Goal: Information Seeking & Learning: Learn about a topic

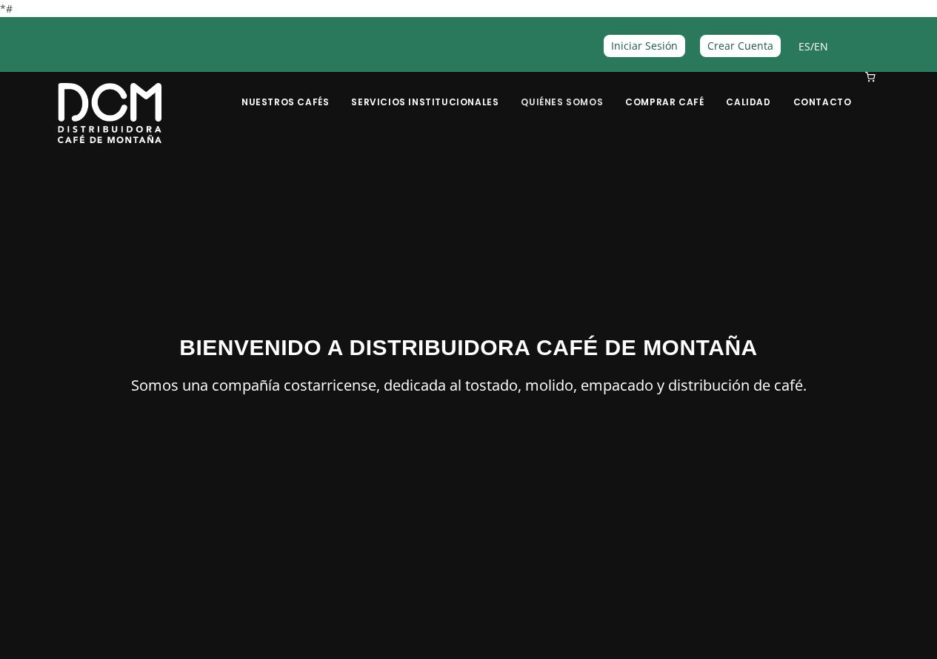
click at [584, 108] on li "Quiénes Somos" at bounding box center [562, 101] width 100 height 59
click at [584, 107] on link "Quiénes Somos" at bounding box center [562, 90] width 100 height 35
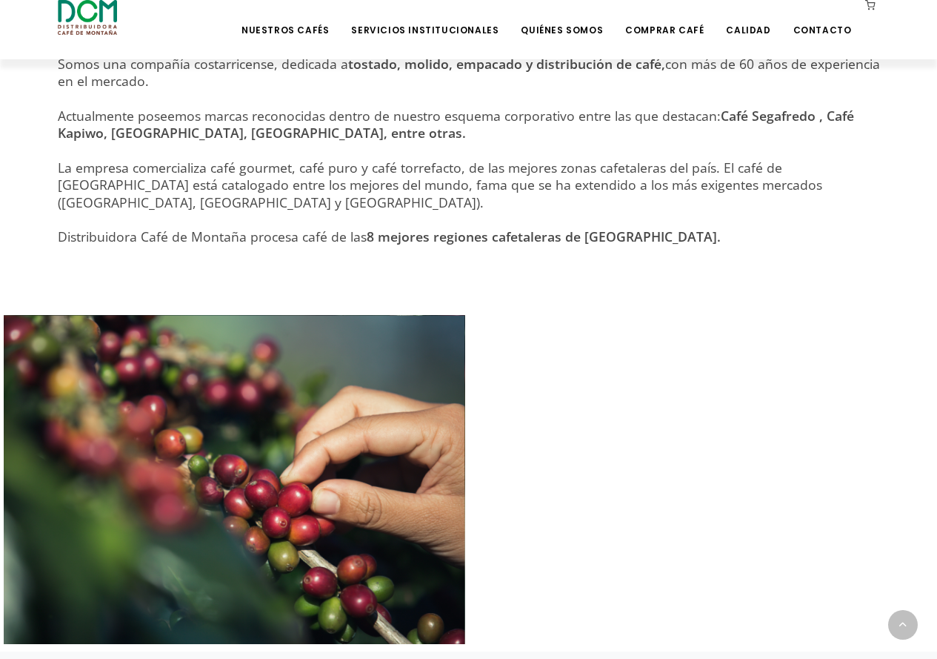
scroll to position [492, 0]
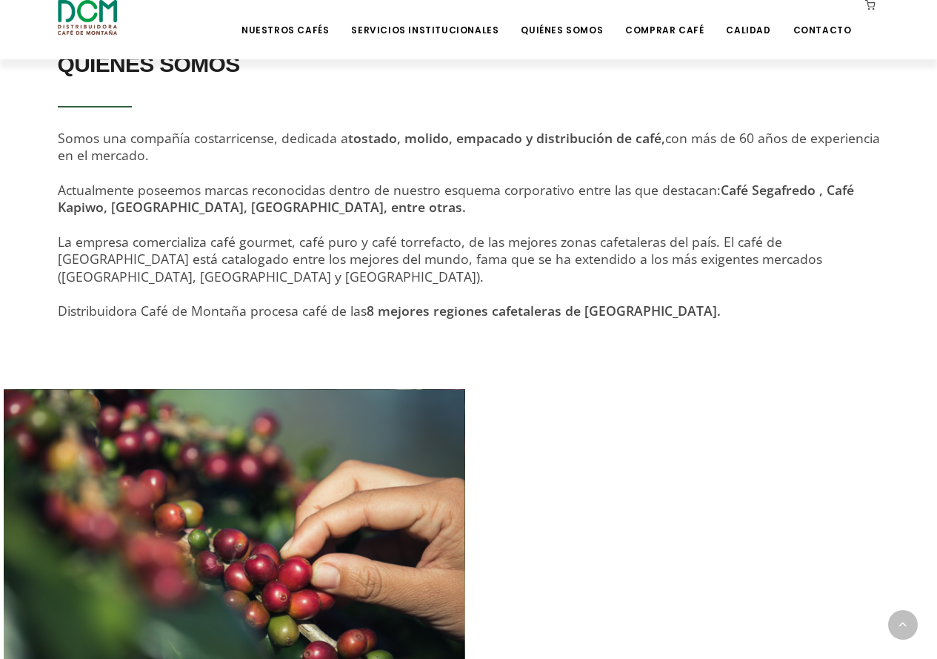
click at [656, 292] on div "QUIÉNES SOMOS Somos una compañía costarricense, dedicada a tostado, molido, emp…" at bounding box center [469, 190] width 822 height 293
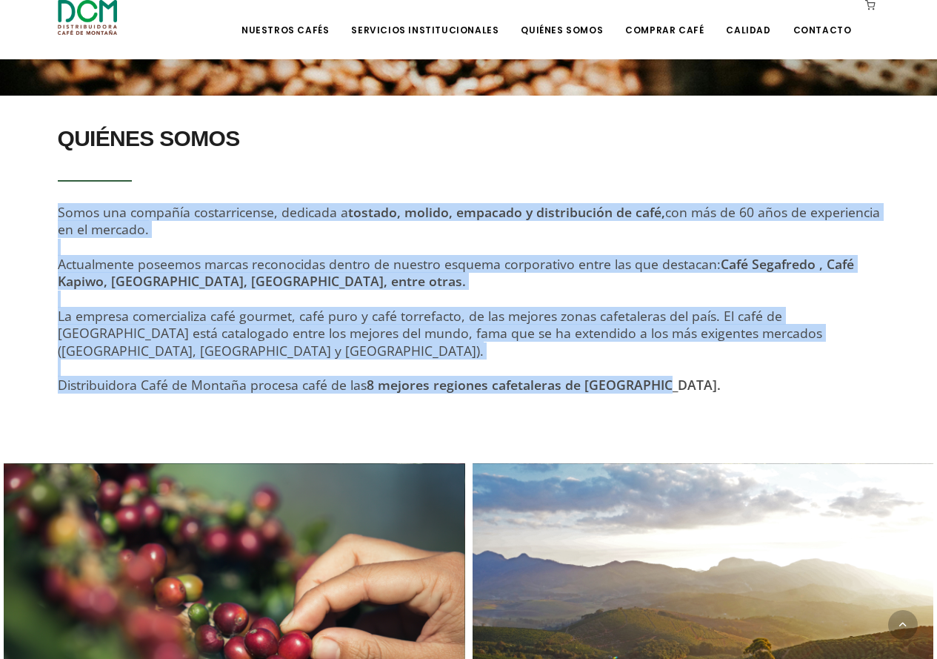
drag, startPoint x: 658, startPoint y: 372, endPoint x: 61, endPoint y: 213, distance: 618.1
click at [61, 213] on div "QUIÉNES SOMOS Somos una compañía costarricense, dedicada a tostado, molido, emp…" at bounding box center [469, 264] width 822 height 293
copy div "Somos una compañía costarricense, dedicada a tostado, molido, empacado y distri…"
